Goal: Task Accomplishment & Management: Complete application form

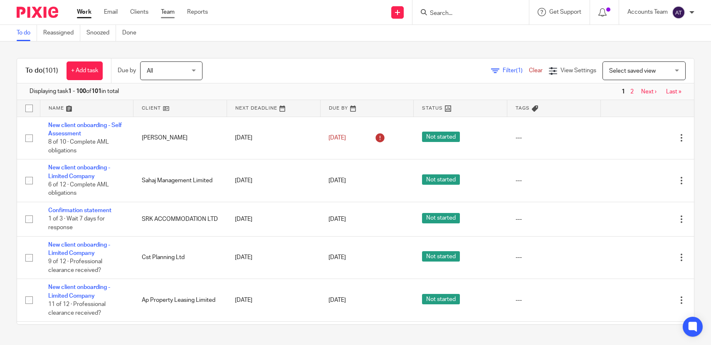
click at [168, 11] on link "Team" at bounding box center [168, 12] width 14 height 8
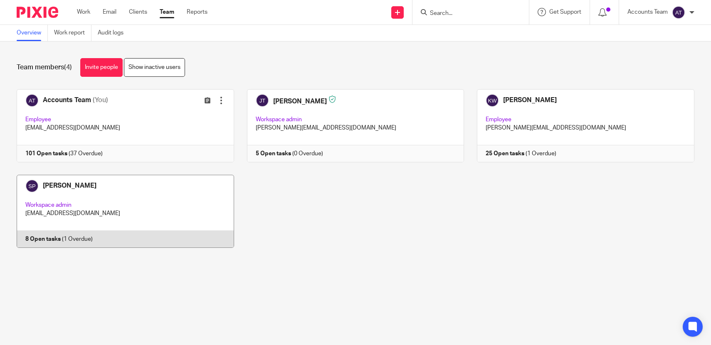
click at [131, 218] on link at bounding box center [119, 211] width 230 height 73
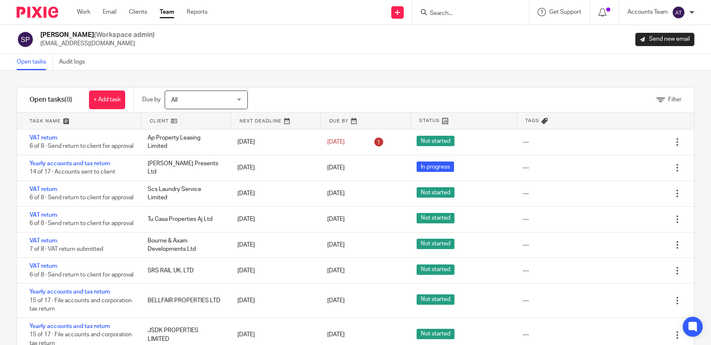
drag, startPoint x: 50, startPoint y: 138, endPoint x: 229, endPoint y: 0, distance: 225.6
click at [0, 0] on body "Work Email Clients Team Reports Work Email Clients Team Reports Settings Send n…" at bounding box center [355, 172] width 711 height 345
drag, startPoint x: 50, startPoint y: 191, endPoint x: 200, endPoint y: 6, distance: 238.2
click at [0, 0] on body "Work Email Clients Team Reports Work Email Clients Team Reports Settings Send n…" at bounding box center [355, 172] width 711 height 345
drag, startPoint x: 45, startPoint y: 217, endPoint x: 239, endPoint y: 0, distance: 291.1
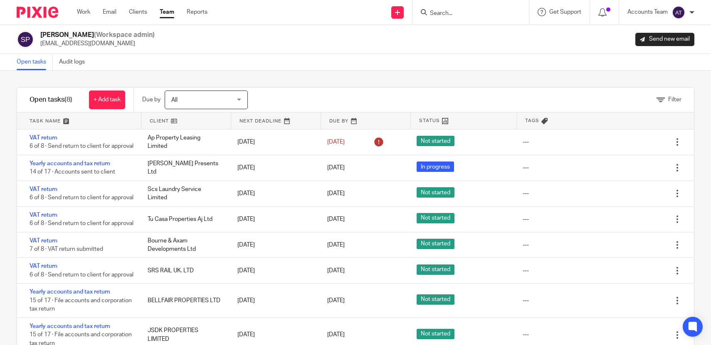
click at [0, 0] on body "Work Email Clients Team Reports Work Email Clients Team Reports Settings Send n…" at bounding box center [355, 172] width 711 height 345
drag, startPoint x: 44, startPoint y: 270, endPoint x: 240, endPoint y: 6, distance: 329.5
click at [0, 0] on body "Work Email Clients Team Reports Work Email Clients Team Reports Settings Send n…" at bounding box center [355, 172] width 711 height 345
drag, startPoint x: 69, startPoint y: 161, endPoint x: 235, endPoint y: 0, distance: 231.4
click at [0, 0] on body "Work Email Clients Team Reports Work Email Clients Team Reports Settings Send n…" at bounding box center [355, 172] width 711 height 345
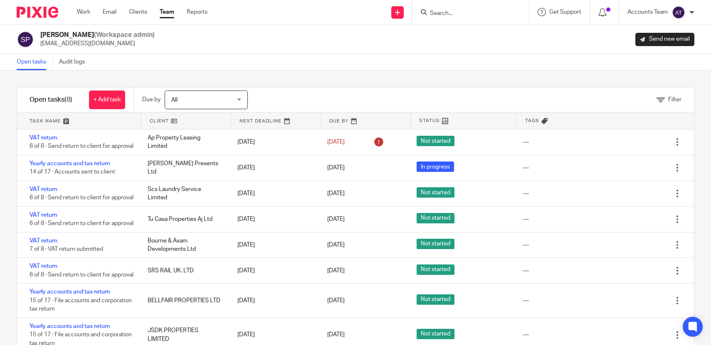
click at [170, 15] on link "Team" at bounding box center [167, 12] width 15 height 8
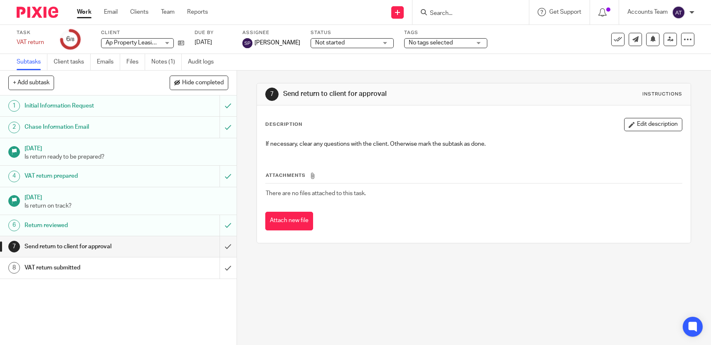
drag, startPoint x: 181, startPoint y: 42, endPoint x: 244, endPoint y: 7, distance: 71.7
click at [0, 0] on body "Work Email Clients Team Reports Work Email Clients Team Reports Settings Send n…" at bounding box center [355, 172] width 711 height 345
click at [229, 249] on input "submit" at bounding box center [118, 247] width 237 height 21
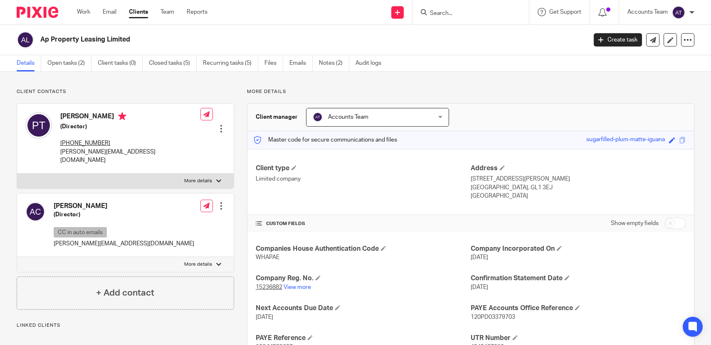
click at [103, 46] on div "Ap Property Leasing Limited" at bounding box center [299, 39] width 564 height 17
copy main "Ap Property Leasing Limited Create task Update from Companies House Export data…"
click at [76, 116] on h4 "[PERSON_NAME]" at bounding box center [130, 117] width 140 height 10
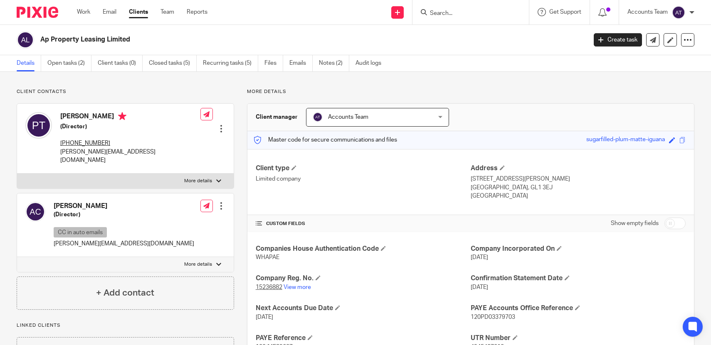
click at [76, 116] on h4 "[PERSON_NAME]" at bounding box center [130, 117] width 140 height 10
copy h4 "[PERSON_NAME]"
click at [96, 202] on h4 "[PERSON_NAME]" at bounding box center [124, 206] width 140 height 9
click at [96, 202] on h4 "Andrew Chrysanthou" at bounding box center [124, 206] width 140 height 9
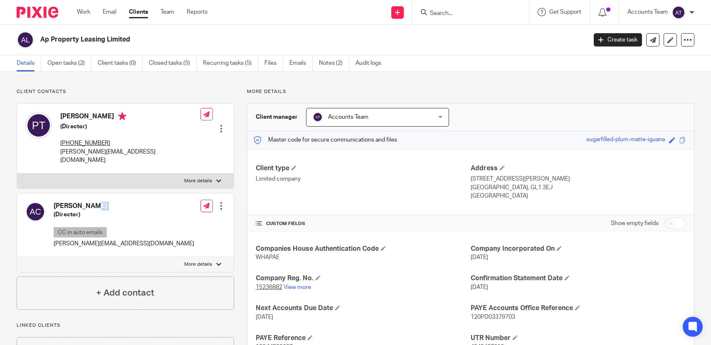
click at [96, 202] on h4 "Andrew Chrysanthou" at bounding box center [124, 206] width 140 height 9
copy div "Andrew Chrysanthou"
click at [136, 153] on p "paul@saxonpropertygroup.co.uk" at bounding box center [130, 156] width 140 height 17
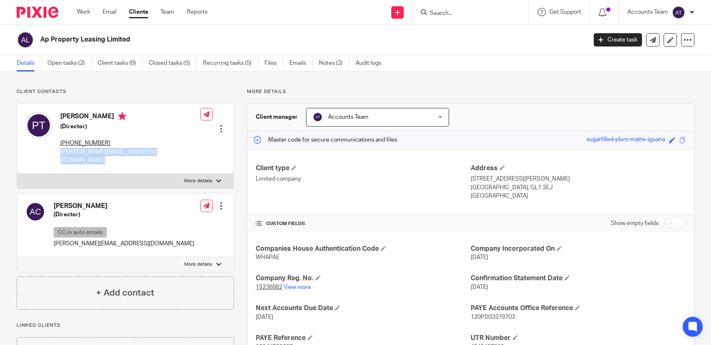
copy div "paul@saxonpropertygroup.co.uk"
click at [223, 202] on div at bounding box center [221, 206] width 8 height 8
click at [178, 259] on button "CC in auto emails" at bounding box center [171, 262] width 55 height 11
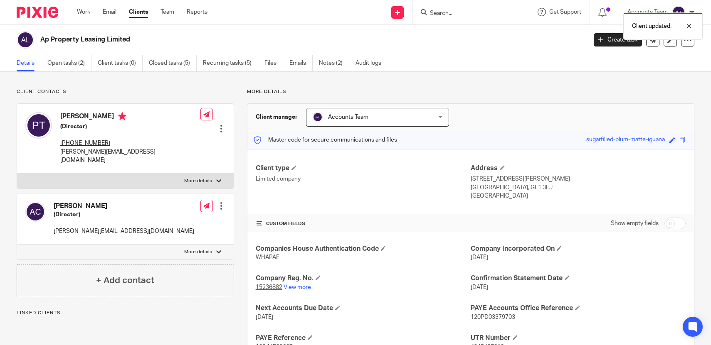
click at [224, 202] on div at bounding box center [221, 206] width 8 height 8
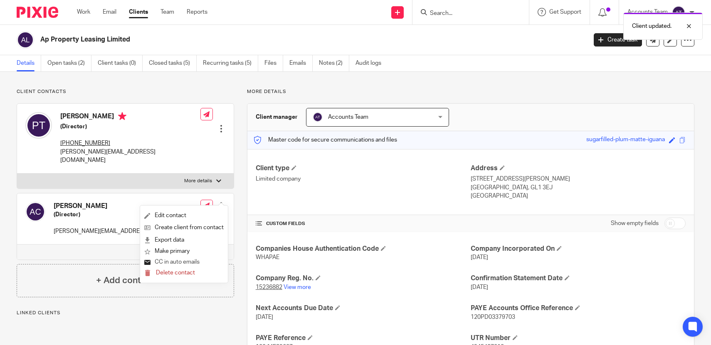
click at [169, 263] on button "CC in auto emails" at bounding box center [171, 262] width 55 height 11
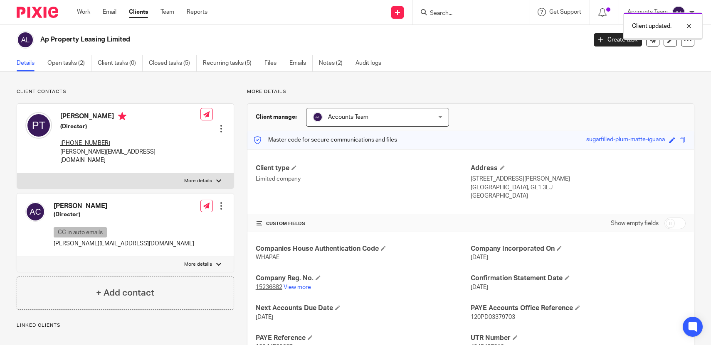
click at [128, 240] on p "andrew@saxonpropertygroup.co.uk" at bounding box center [124, 244] width 140 height 8
copy div "andrew@saxonpropertygroup.co.uk"
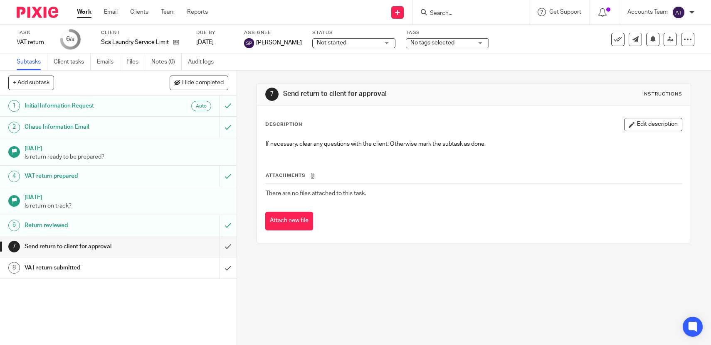
drag, startPoint x: 177, startPoint y: 42, endPoint x: 250, endPoint y: 0, distance: 84.9
click at [0, 0] on body "Work Email Clients Team Reports Work Email Clients Team Reports Settings Send n…" at bounding box center [355, 172] width 711 height 345
click at [227, 241] on input "submit" at bounding box center [118, 247] width 237 height 21
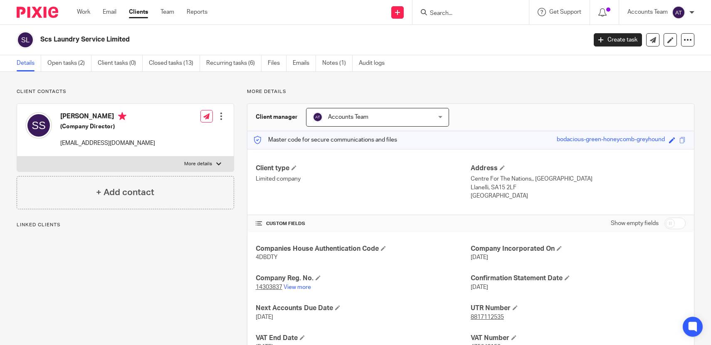
click at [133, 41] on h2 "Scs Laundry Service Limited" at bounding box center [256, 39] width 433 height 9
copy main "Scs Laundry Service Limited Create task Update from Companies House Export data…"
click at [129, 114] on h4 "[PERSON_NAME]" at bounding box center [107, 117] width 95 height 10
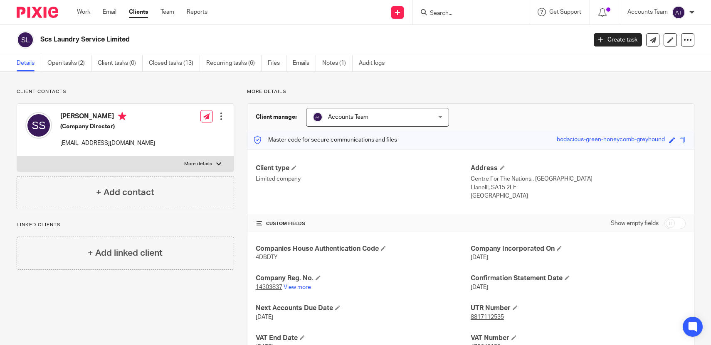
click at [129, 114] on h4 "[PERSON_NAME]" at bounding box center [107, 117] width 95 height 10
copy h4 "[PERSON_NAME]"
click at [113, 148] on div "[PERSON_NAME] (Company Director) [EMAIL_ADDRESS][DOMAIN_NAME]" at bounding box center [90, 130] width 130 height 44
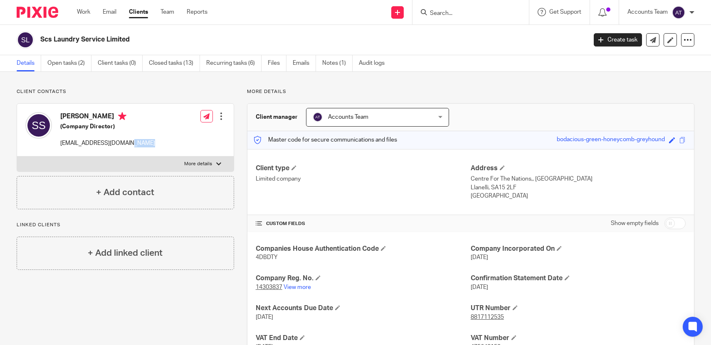
click at [113, 148] on div "[PERSON_NAME] (Company Director) [EMAIL_ADDRESS][DOMAIN_NAME]" at bounding box center [90, 130] width 130 height 44
copy div "[EMAIL_ADDRESS][DOMAIN_NAME]"
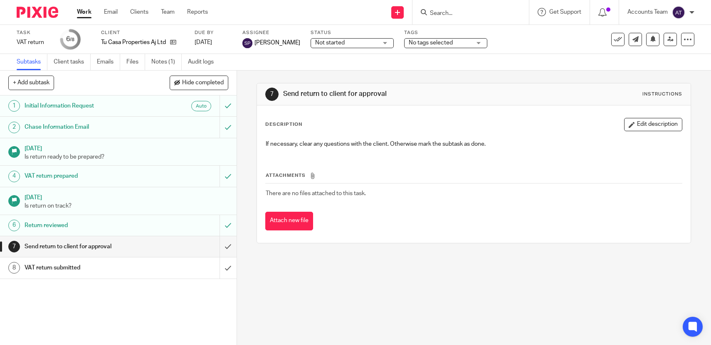
drag, startPoint x: 174, startPoint y: 46, endPoint x: 234, endPoint y: 9, distance: 70.1
click at [0, 0] on body "Work Email Clients Team Reports Work Email Clients Team Reports Settings Send n…" at bounding box center [355, 172] width 711 height 345
click at [227, 242] on input "submit" at bounding box center [118, 247] width 237 height 21
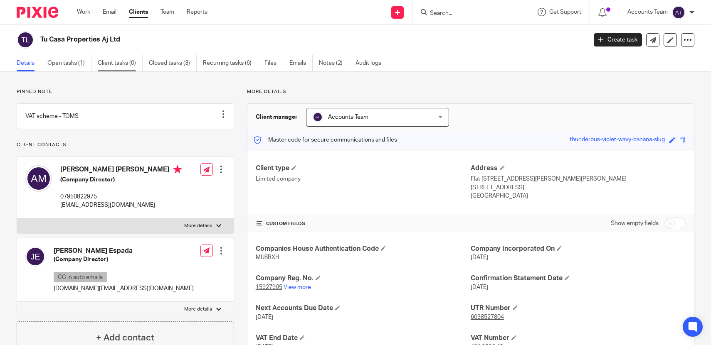
click at [140, 59] on link "Client tasks (0)" at bounding box center [120, 63] width 45 height 16
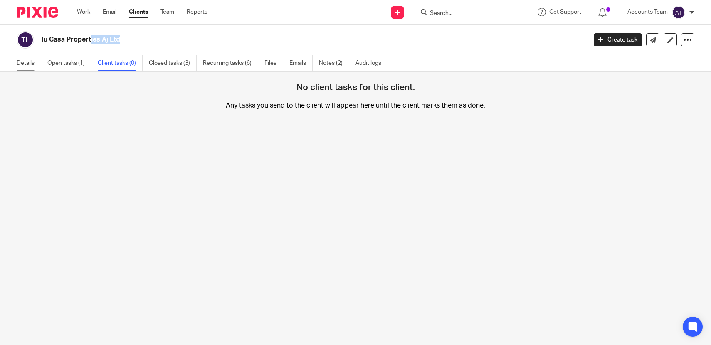
click at [30, 70] on link "Details" at bounding box center [29, 63] width 25 height 16
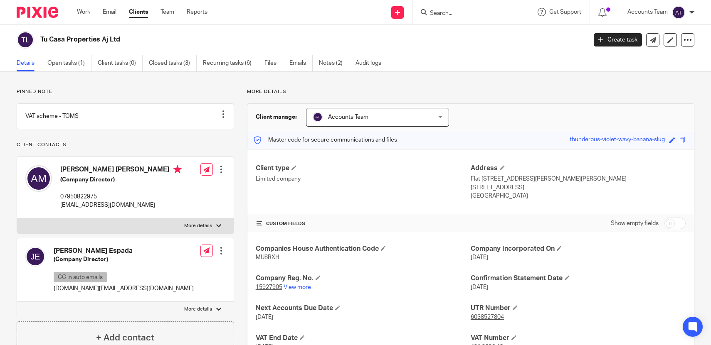
click at [94, 176] on h4 "Andre Hoelzle De Moraes" at bounding box center [120, 170] width 121 height 10
copy h4 "Andre Hoelzle De Moraes"
click at [113, 210] on p "hello@tucasaproperties.co.uk" at bounding box center [120, 205] width 121 height 8
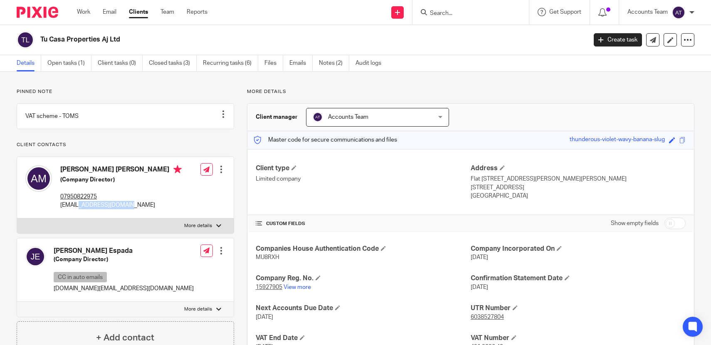
click at [113, 210] on p "hello@tucasaproperties.co.uk" at bounding box center [120, 205] width 121 height 8
copy div "hello@tucasaproperties.co.uk"
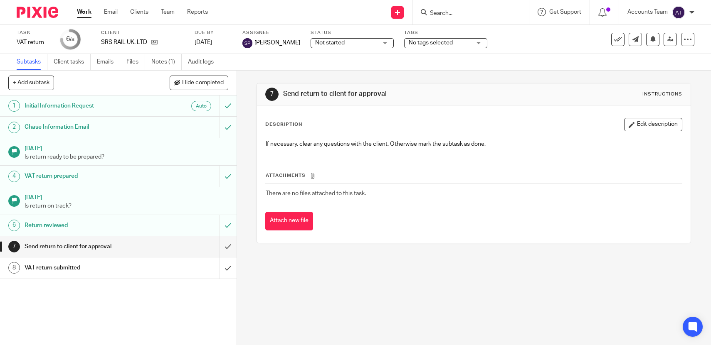
drag, startPoint x: 156, startPoint y: 43, endPoint x: 233, endPoint y: 0, distance: 88.4
click at [0, 0] on body "Work Email Clients Team Reports Work Email Clients Team Reports Settings Send n…" at bounding box center [355, 172] width 711 height 345
click at [227, 245] on input "submit" at bounding box center [118, 247] width 237 height 21
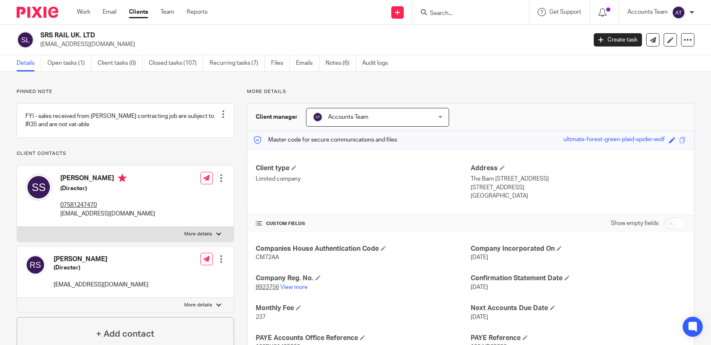
click at [86, 33] on h2 "SRS RAIL UK. LTD" at bounding box center [256, 35] width 433 height 9
copy div "SRS RAIL UK. LTD"
click at [91, 185] on h4 "Sandra Stowell" at bounding box center [107, 179] width 95 height 10
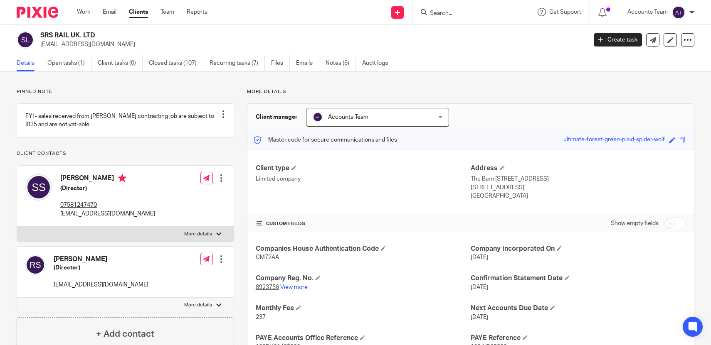
click at [91, 185] on h4 "Sandra Stowell" at bounding box center [107, 179] width 95 height 10
copy h4 "Sandra Stowell"
click at [106, 218] on p "sandstowell@googlemail.com" at bounding box center [107, 214] width 95 height 8
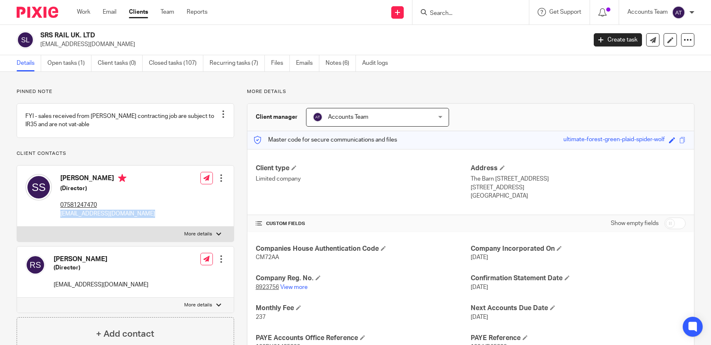
click at [106, 218] on p "sandstowell@googlemail.com" at bounding box center [107, 214] width 95 height 8
copy div "sandstowell@googlemail.com"
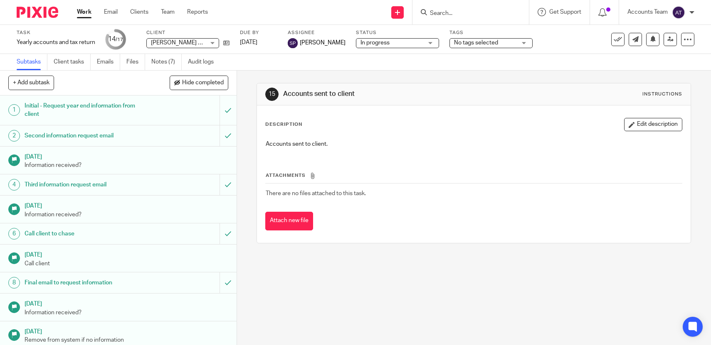
scroll to position [154, 0]
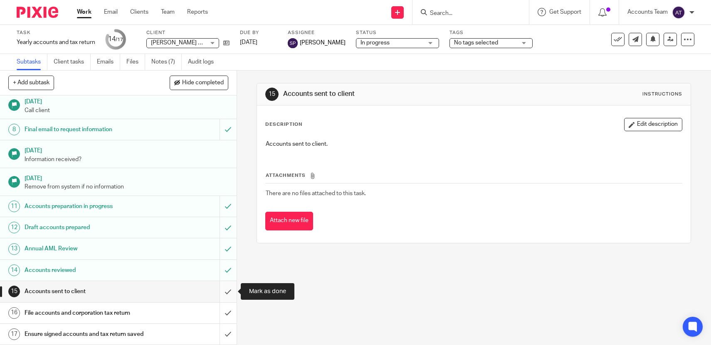
click at [225, 293] on input "submit" at bounding box center [118, 291] width 237 height 21
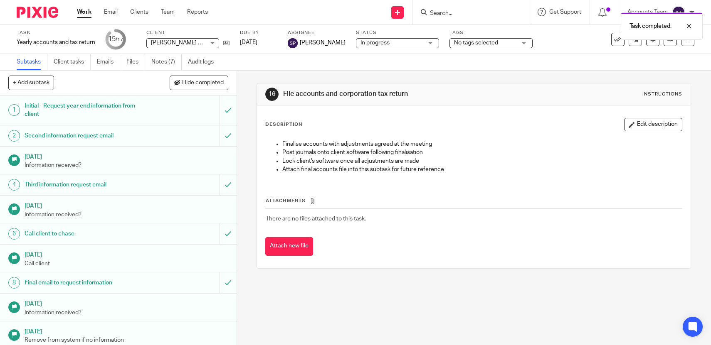
drag, startPoint x: 225, startPoint y: 42, endPoint x: 316, endPoint y: 3, distance: 98.9
click at [0, 0] on body "Work Email Clients Team Reports Work Email Clients Team Reports Settings Send n…" at bounding box center [355, 172] width 711 height 345
click at [170, 13] on link "Team" at bounding box center [168, 12] width 14 height 8
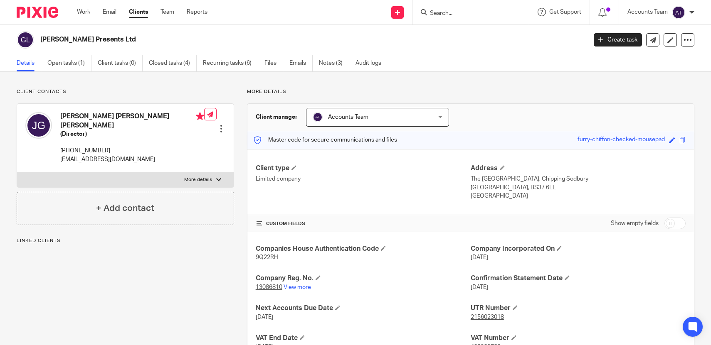
click at [108, 50] on div "Gibson Presents Ltd Create task Update from Companies House Export data Merge A…" at bounding box center [355, 40] width 711 height 30
copy main "Gibson Presents Ltd Create task Update from Companies House Export data Merge A…"
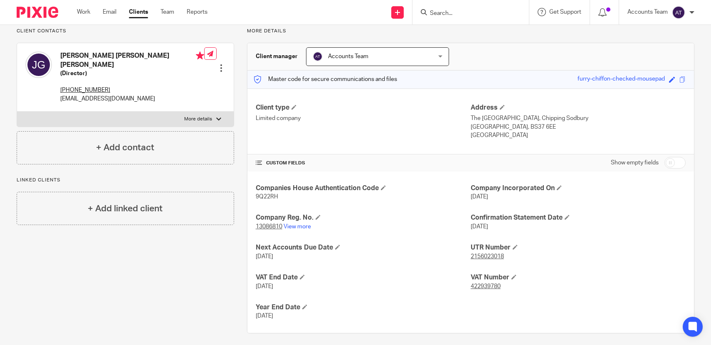
scroll to position [66, 0]
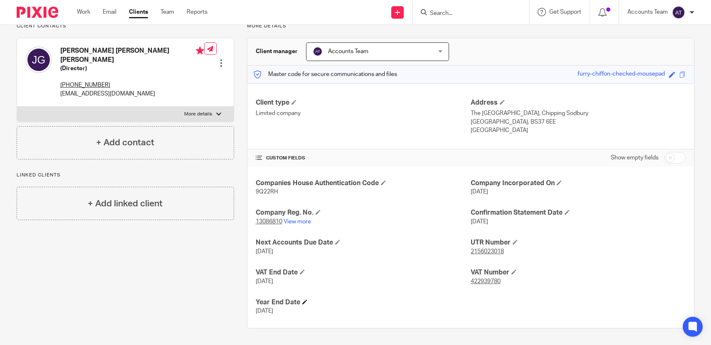
drag, startPoint x: 303, startPoint y: 311, endPoint x: 255, endPoint y: 304, distance: 48.7
click at [256, 304] on div "Year End Date 31 Dec 2024" at bounding box center [363, 306] width 215 height 17
copy div "Year End Date 31 Dec 2024"
click at [123, 50] on h4 "Josie Diane Shirley Gibson" at bounding box center [132, 56] width 144 height 18
click at [123, 50] on h4 "[PERSON_NAME] [PERSON_NAME] [PERSON_NAME]" at bounding box center [132, 56] width 144 height 18
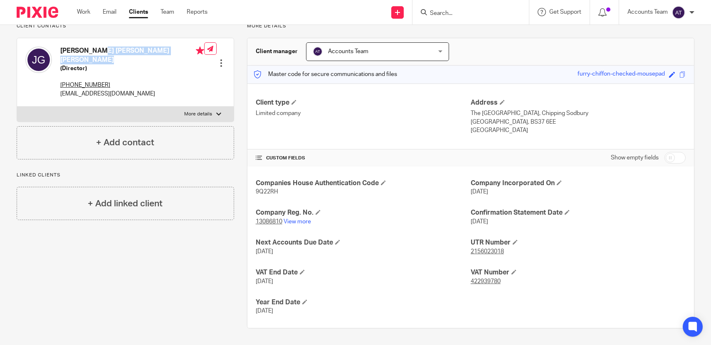
click at [123, 50] on h4 "[PERSON_NAME] [PERSON_NAME] [PERSON_NAME]" at bounding box center [132, 56] width 144 height 18
copy h4 "[PERSON_NAME] [PERSON_NAME] [PERSON_NAME]"
click at [140, 90] on p "[EMAIL_ADDRESS][DOMAIN_NAME]" at bounding box center [132, 94] width 144 height 8
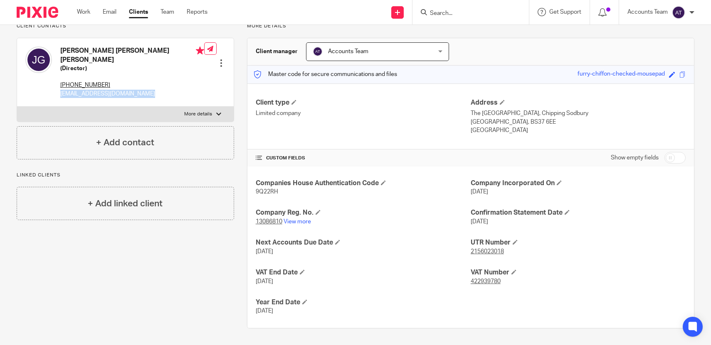
copy div "[EMAIL_ADDRESS][DOMAIN_NAME]"
click at [127, 47] on h4 "Josie Diane Shirley Gibson" at bounding box center [132, 56] width 144 height 18
copy h4 "Josie Diane Shirley Gibson"
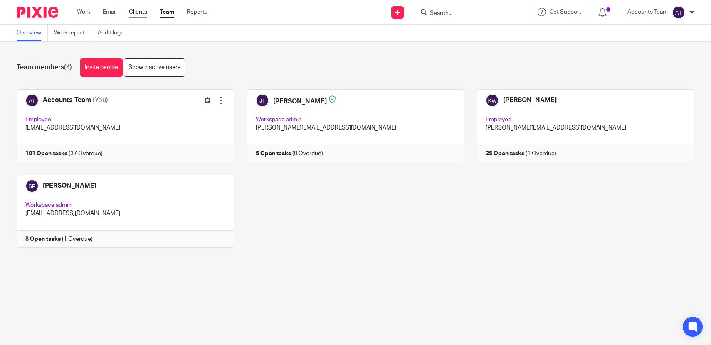
click at [143, 12] on link "Clients" at bounding box center [138, 12] width 18 height 8
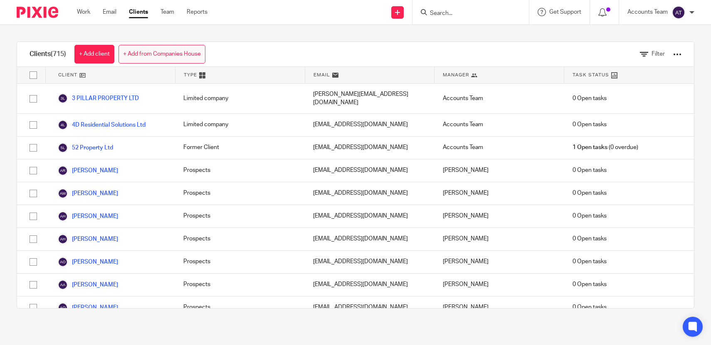
click at [185, 55] on link "+ Add from Companies House" at bounding box center [161, 54] width 87 height 19
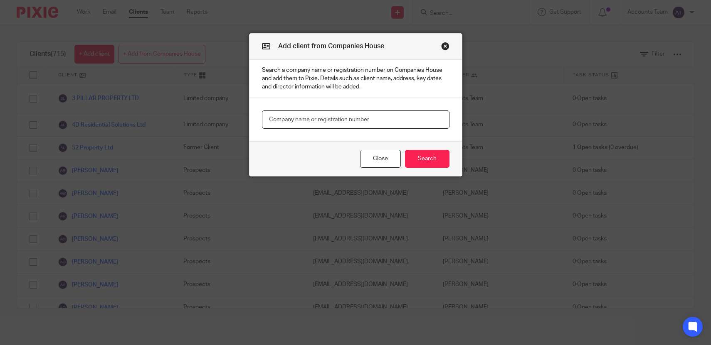
paste input "[PERSON_NAME] Property Sourcing Ltd"
type input "[PERSON_NAME] Property Sourcing Ltd"
click at [434, 160] on button "Search" at bounding box center [427, 159] width 44 height 18
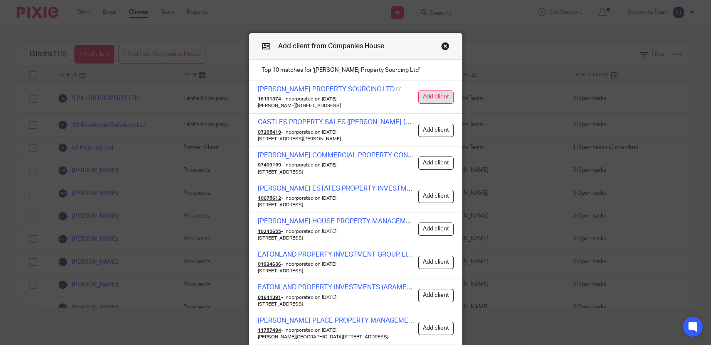
click at [432, 98] on button "Add client" at bounding box center [435, 97] width 35 height 13
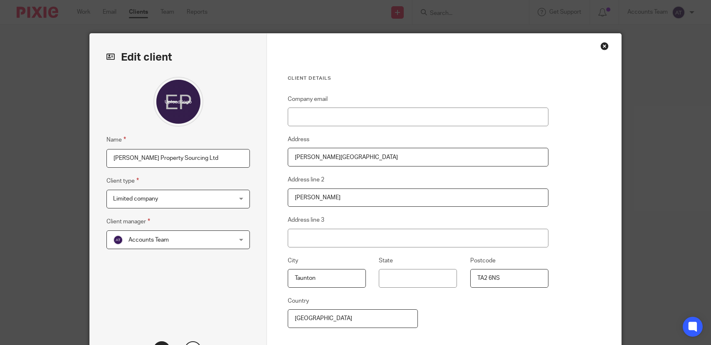
scroll to position [85, 0]
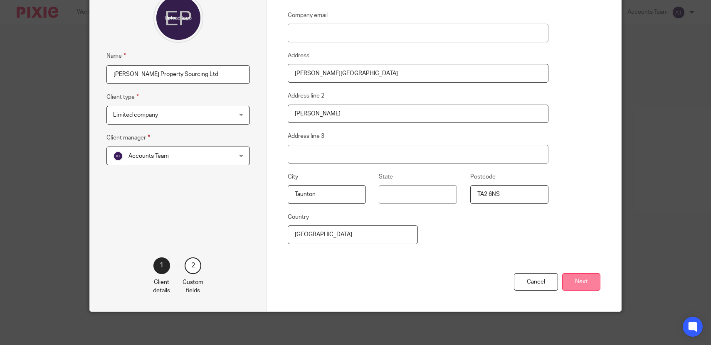
click at [581, 284] on button "Next" at bounding box center [581, 283] width 38 height 18
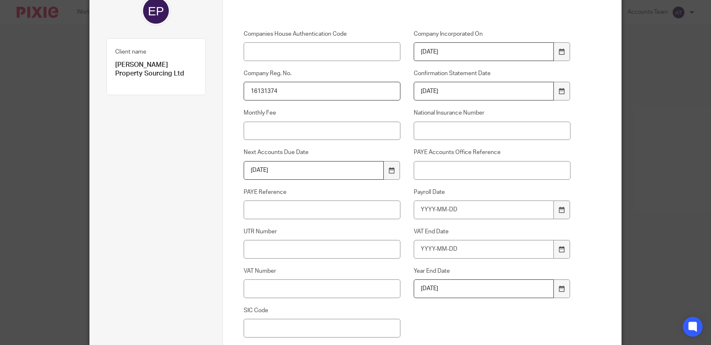
scroll to position [179, 0]
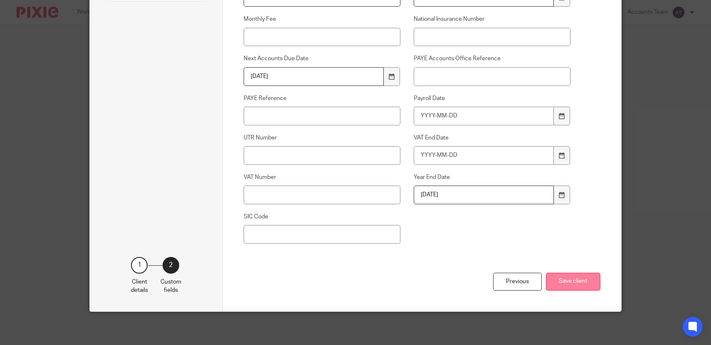
click at [574, 284] on button "Save client" at bounding box center [573, 282] width 54 height 18
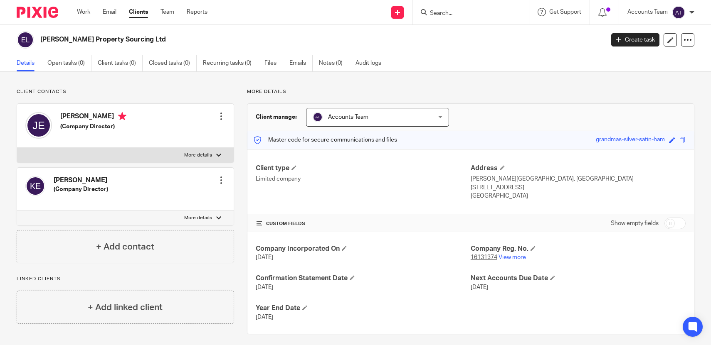
click at [338, 182] on p "Limited company" at bounding box center [363, 179] width 215 height 8
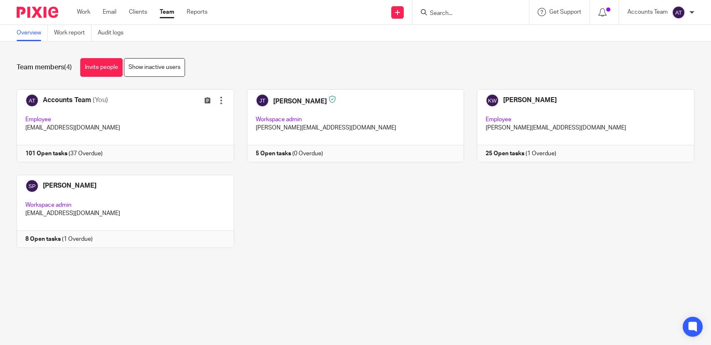
click at [342, 253] on div "Accounts Team (You) Edit user Transfer Employee accounts@jsmpartners.co.uk 101 …" at bounding box center [349, 174] width 690 height 171
click at [166, 16] on link "Team" at bounding box center [167, 12] width 15 height 8
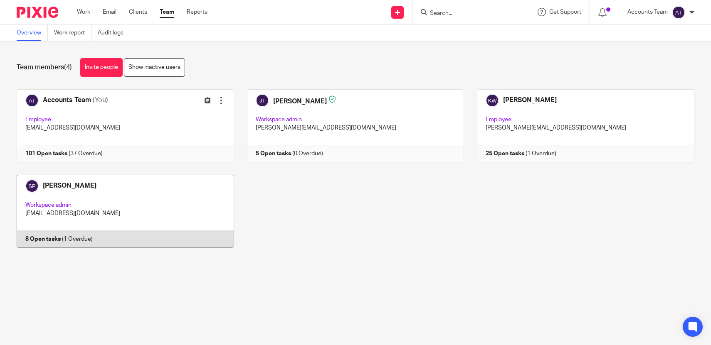
click at [125, 185] on link at bounding box center [119, 211] width 230 height 73
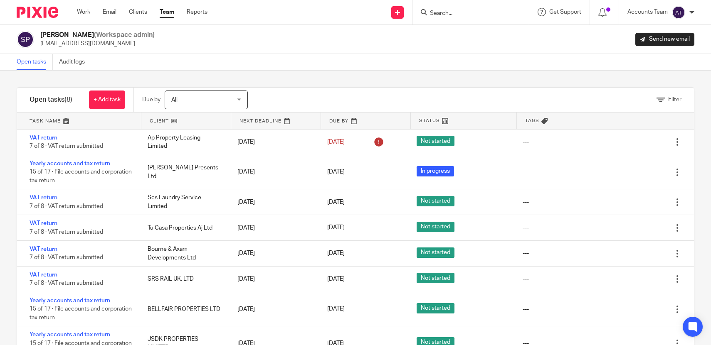
click at [292, 80] on div "Filter tasks Only show tasks matching all of these conditions 1 Client name Is …" at bounding box center [355, 208] width 711 height 275
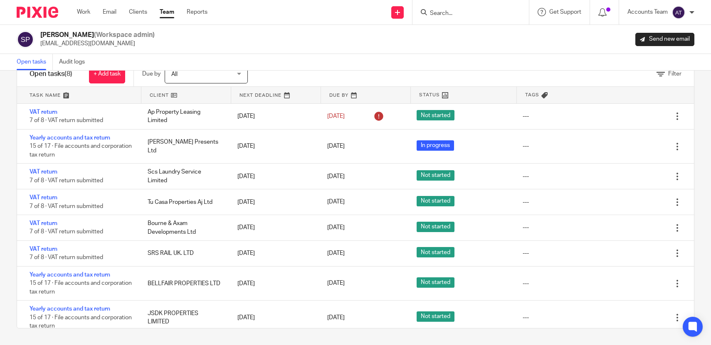
click at [170, 14] on link "Team" at bounding box center [167, 12] width 15 height 8
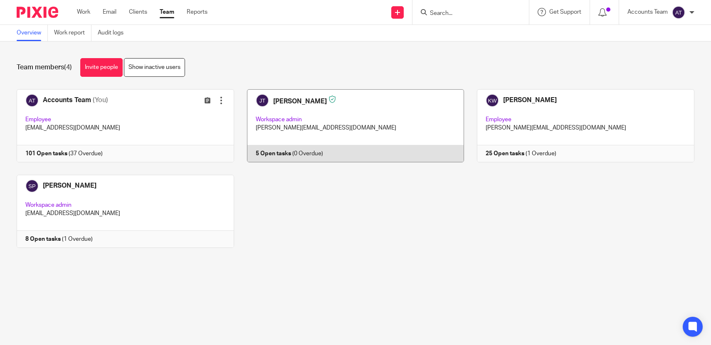
click at [270, 122] on link at bounding box center [349, 125] width 230 height 73
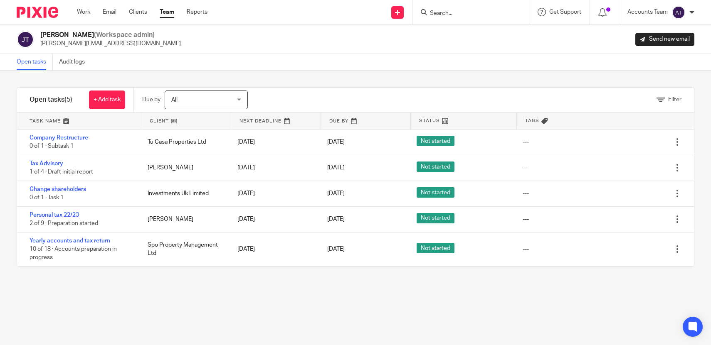
click at [170, 14] on link "Team" at bounding box center [167, 12] width 15 height 8
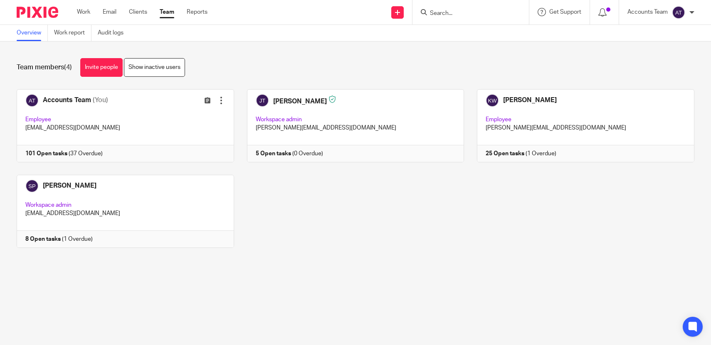
click at [165, 7] on div "Work Email Clients Team Reports Work Email Clients Team Reports Settings" at bounding box center [144, 12] width 151 height 25
click at [169, 11] on link "Team" at bounding box center [167, 12] width 15 height 8
click at [334, 235] on div "Accounts Team (You) Edit user Transfer Employee [EMAIL_ADDRESS][DOMAIN_NAME] 10…" at bounding box center [349, 174] width 690 height 171
click at [446, 9] on form at bounding box center [473, 12] width 89 height 10
click at [446, 16] on input "Search" at bounding box center [466, 13] width 75 height 7
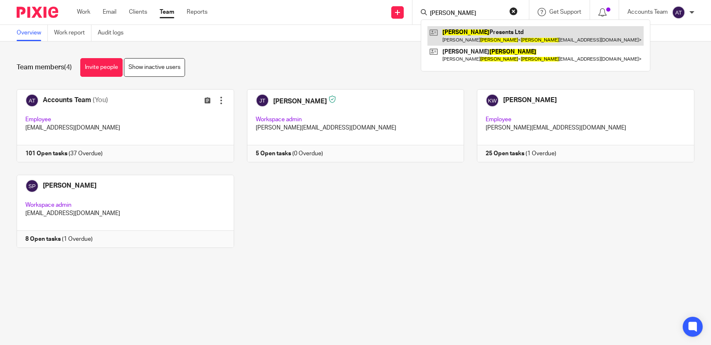
type input "[PERSON_NAME]"
click at [462, 36] on link at bounding box center [535, 35] width 216 height 19
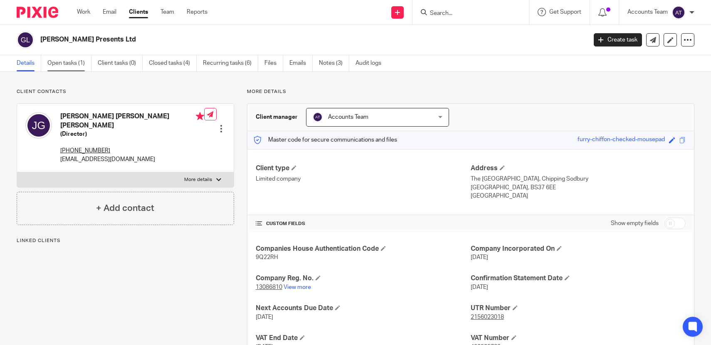
click at [77, 59] on link "Open tasks (1)" at bounding box center [69, 63] width 44 height 16
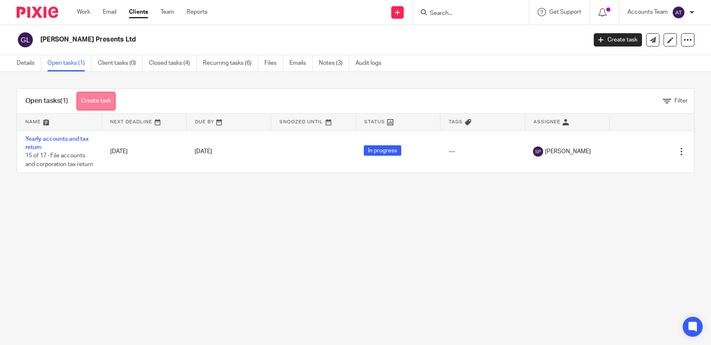
click at [101, 102] on link "Create task" at bounding box center [95, 101] width 39 height 19
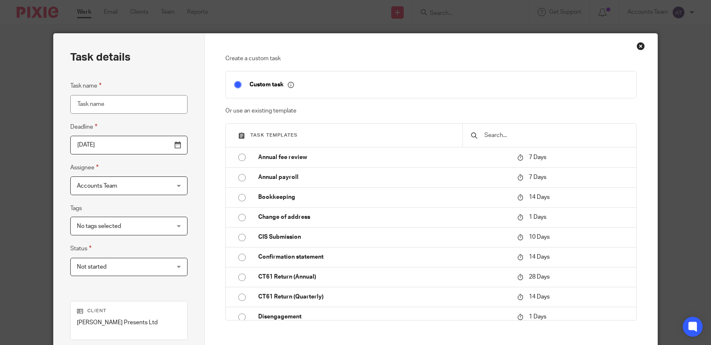
click at [142, 110] on input "Task name" at bounding box center [128, 104] width 117 height 19
type input "S455 reclaim"
click at [130, 145] on input "[DATE]" at bounding box center [128, 145] width 117 height 19
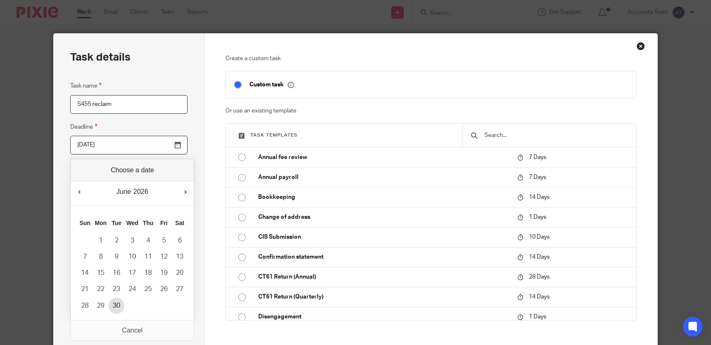
type input "[DATE]"
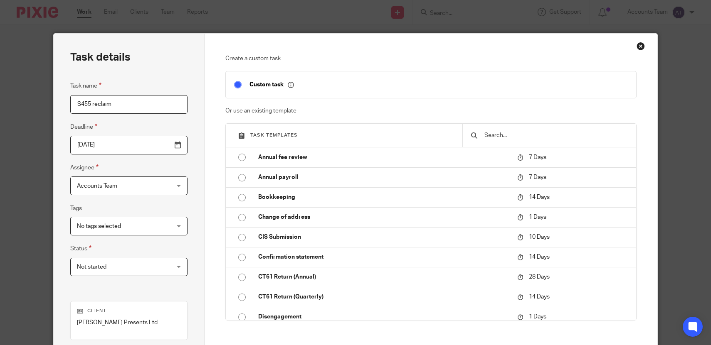
click at [205, 194] on div "Create a custom task Custom task Or use an existing template Task templates Ann…" at bounding box center [431, 232] width 453 height 396
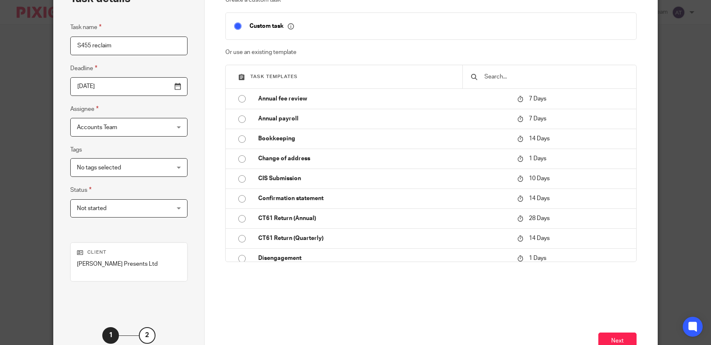
scroll to position [118, 0]
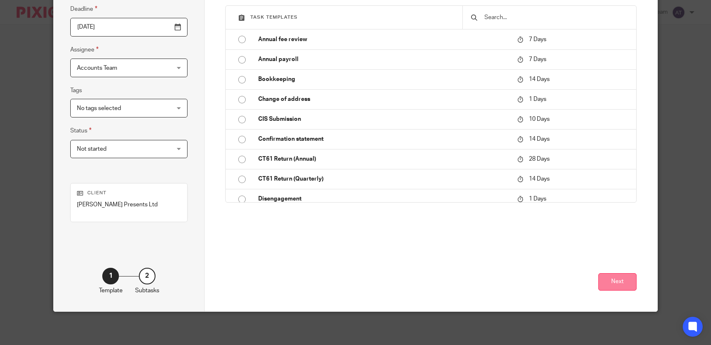
click at [622, 278] on button "Next" at bounding box center [617, 283] width 38 height 18
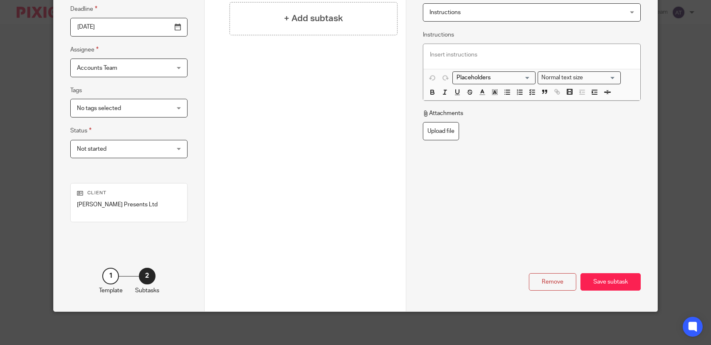
click at [622, 278] on div "Save subtask" at bounding box center [610, 283] width 60 height 18
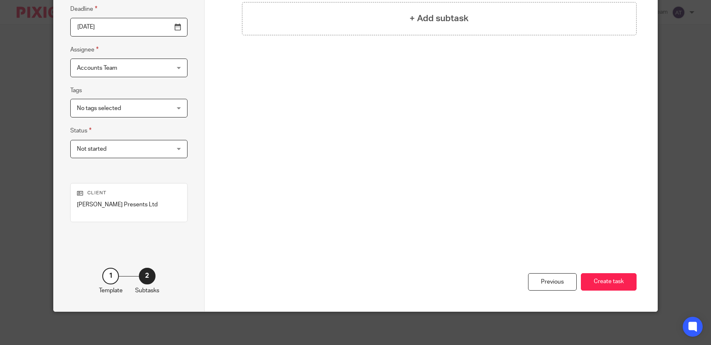
click at [622, 278] on button "Create task" at bounding box center [609, 283] width 56 height 18
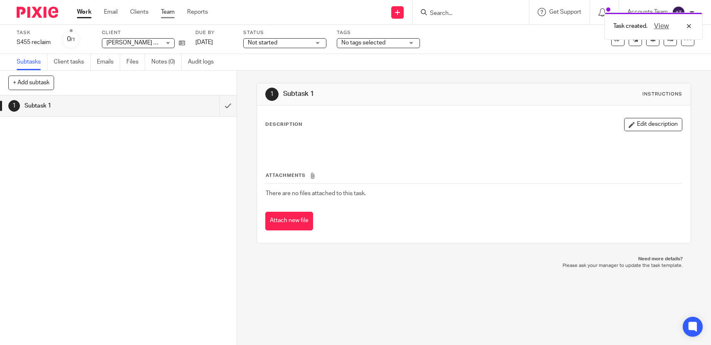
click at [172, 10] on link "Team" at bounding box center [168, 12] width 14 height 8
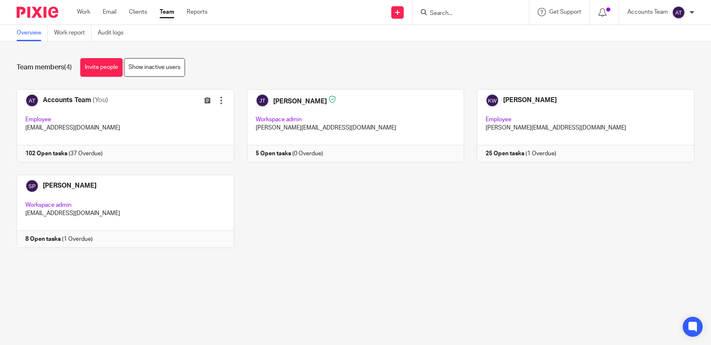
click at [169, 16] on link "Team" at bounding box center [167, 12] width 15 height 8
click at [168, 16] on div "Work Email Clients Team Reports Work Email Clients Team Reports Settings" at bounding box center [144, 12] width 151 height 25
click at [169, 15] on link "Team" at bounding box center [167, 12] width 15 height 8
click at [357, 287] on main "Overview Work report Audit logs Team members (4) Invite people Show inactive us…" at bounding box center [355, 172] width 711 height 345
click at [324, 229] on div "Accounts Team (You) Edit user Transfer Employee accounts@jsmpartners.co.uk 102 …" at bounding box center [349, 174] width 690 height 171
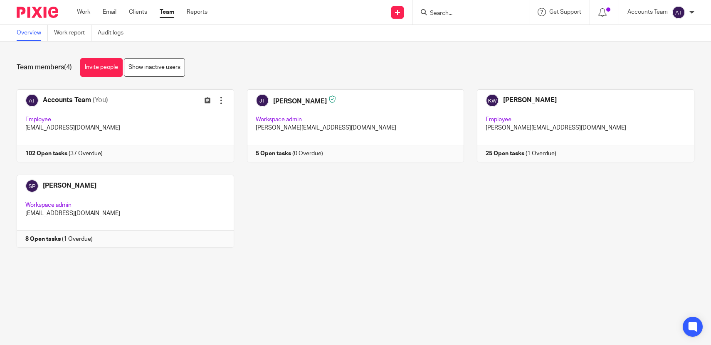
click at [171, 9] on link "Team" at bounding box center [167, 12] width 15 height 8
click at [168, 16] on link "Team" at bounding box center [167, 12] width 15 height 8
click at [158, 174] on div "Accounts Team (You) Edit user Transfer Employee [EMAIL_ADDRESS][DOMAIN_NAME] 10…" at bounding box center [349, 174] width 690 height 171
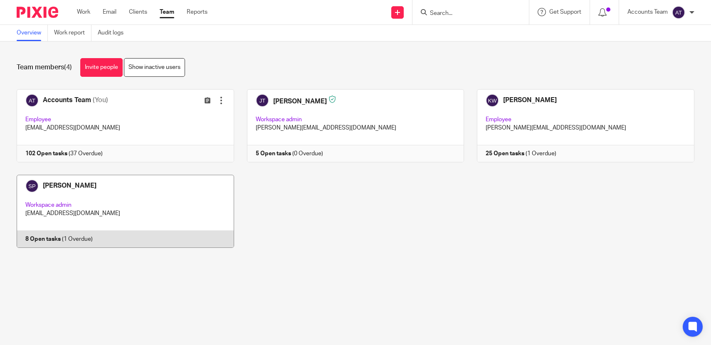
click at [156, 201] on link at bounding box center [119, 211] width 230 height 73
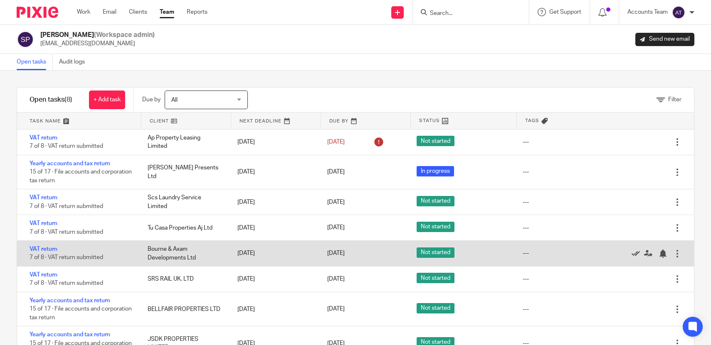
click at [634, 257] on icon at bounding box center [635, 254] width 8 height 8
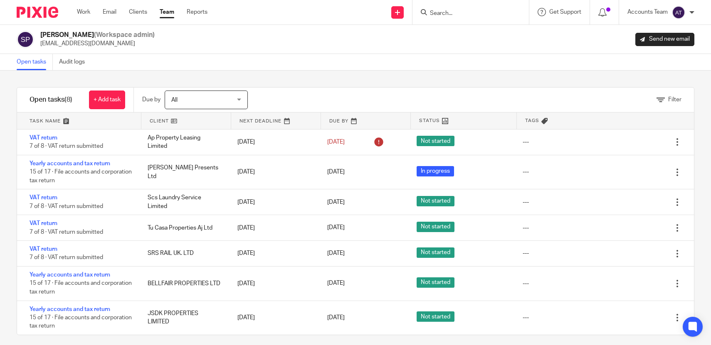
click at [171, 12] on link "Team" at bounding box center [167, 12] width 15 height 8
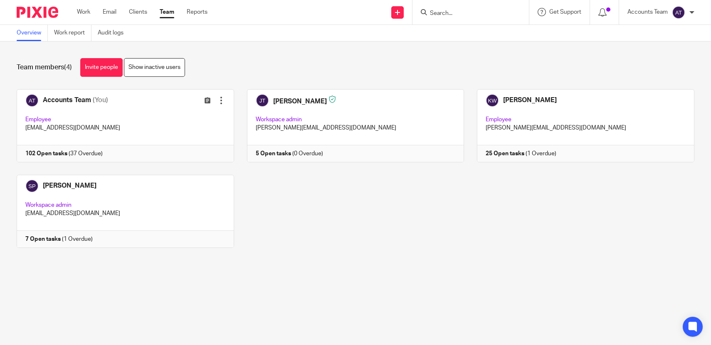
click at [333, 259] on div "Accounts Team (You) Edit user Transfer Employee [EMAIL_ADDRESS][DOMAIN_NAME] 10…" at bounding box center [349, 174] width 690 height 171
click at [173, 11] on link "Team" at bounding box center [167, 12] width 15 height 8
click at [166, 16] on div "Work Email Clients Team Reports Work Email Clients Team Reports Settings" at bounding box center [144, 12] width 151 height 25
click at [166, 12] on link "Team" at bounding box center [167, 12] width 15 height 8
click at [168, 16] on link "Team" at bounding box center [167, 12] width 15 height 8
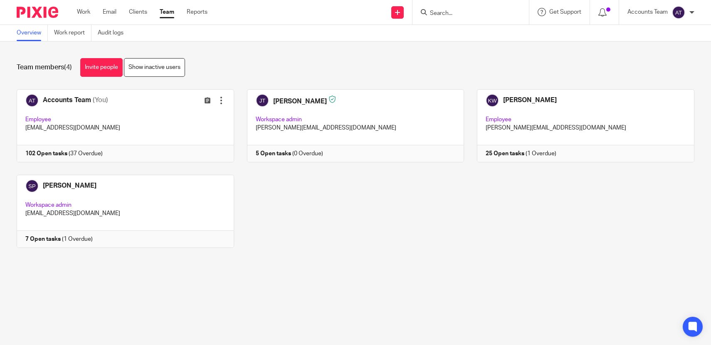
click at [168, 16] on link "Team" at bounding box center [167, 12] width 15 height 8
click at [355, 257] on div "Accounts Team (You) Edit user Transfer Employee [EMAIL_ADDRESS][DOMAIN_NAME] 10…" at bounding box center [349, 174] width 690 height 171
click at [174, 14] on link "Team" at bounding box center [167, 12] width 15 height 8
click at [286, 225] on div "Accounts Team (You) Edit user Transfer Employee [EMAIL_ADDRESS][DOMAIN_NAME] 10…" at bounding box center [349, 174] width 690 height 171
